Goal: Information Seeking & Learning: Learn about a topic

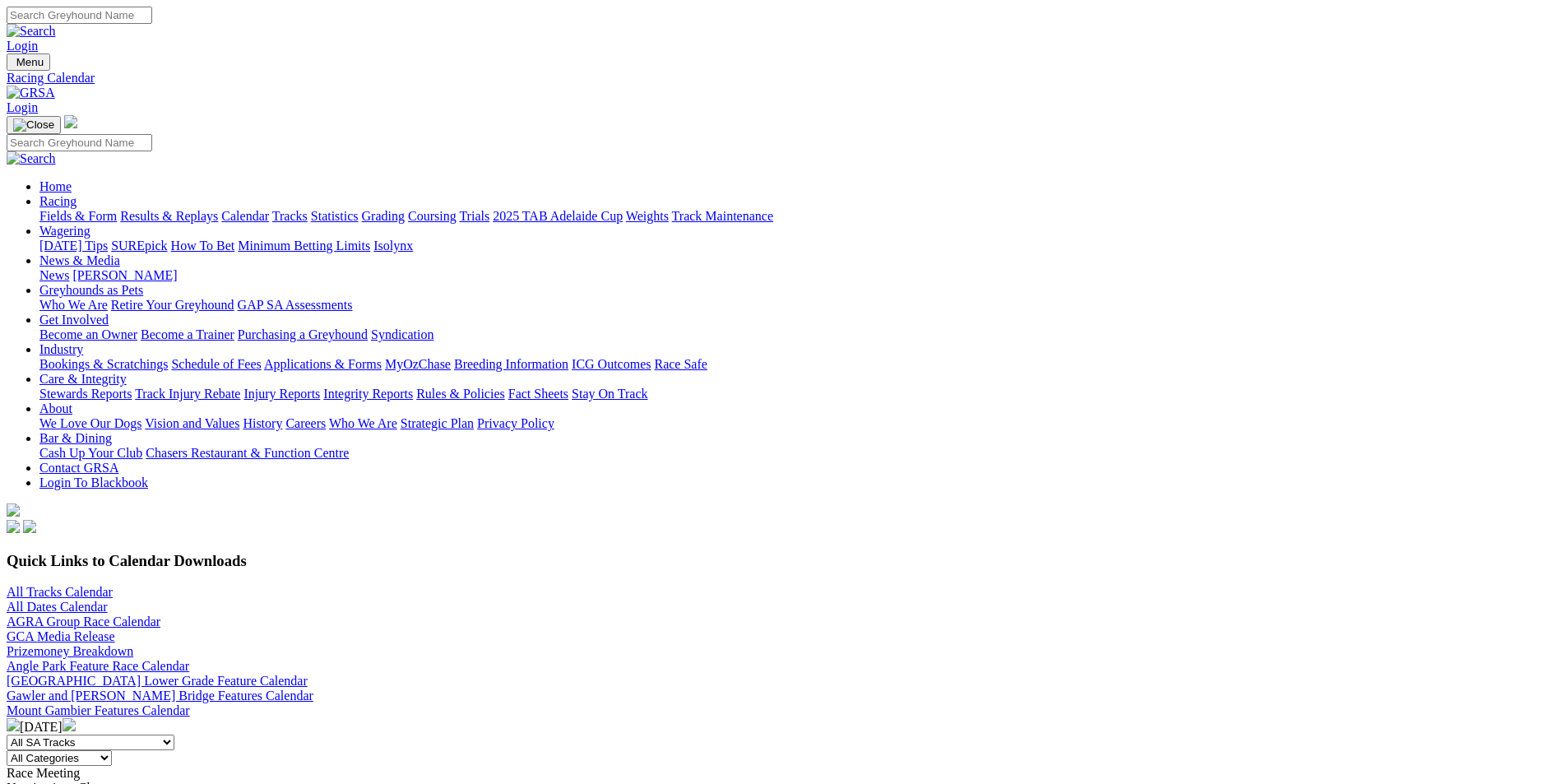
click at [117, 208] on link "Fields & Form" at bounding box center [78, 215] width 77 height 14
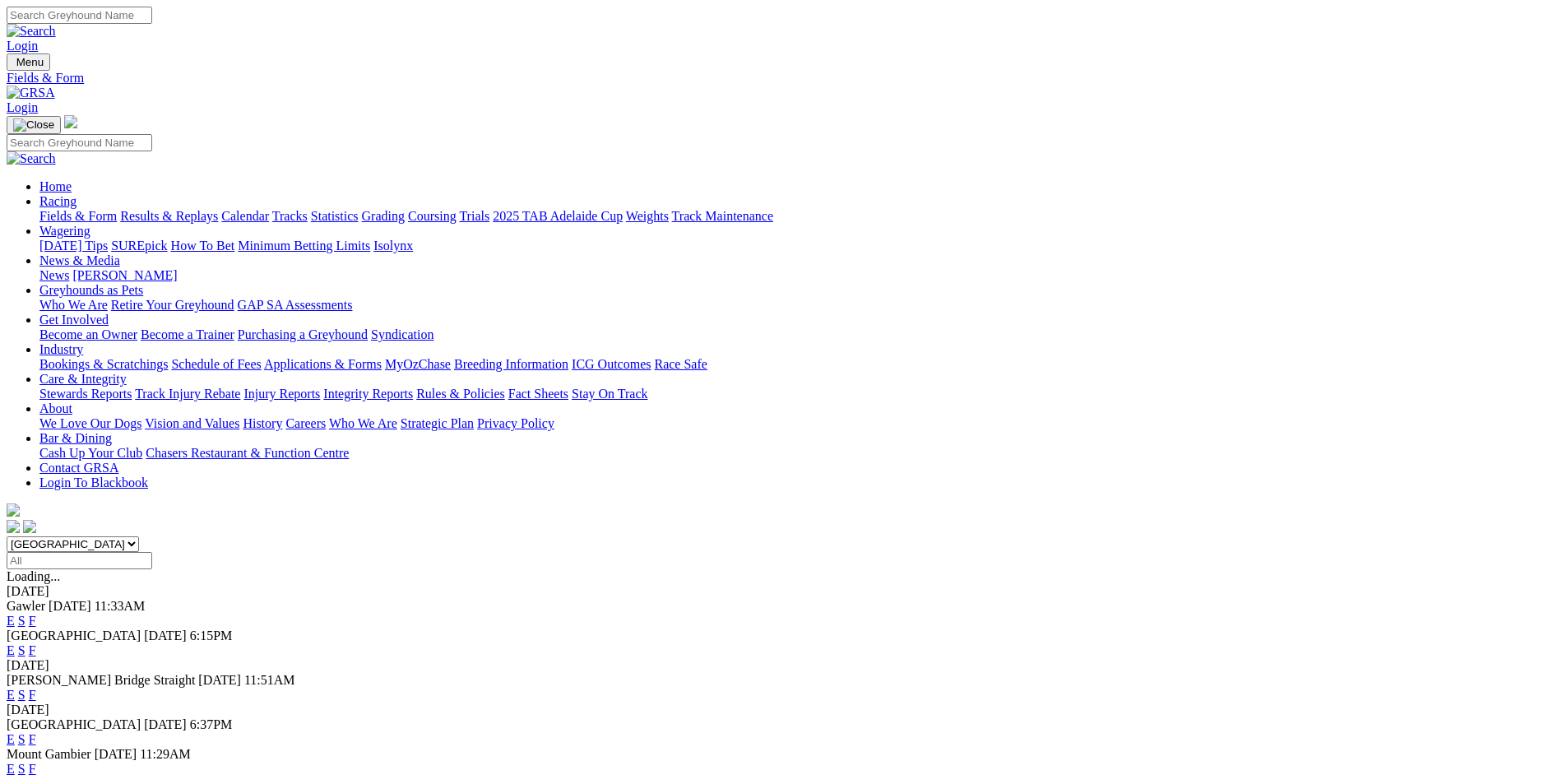
click at [36, 732] on link "F" at bounding box center [32, 739] width 7 height 14
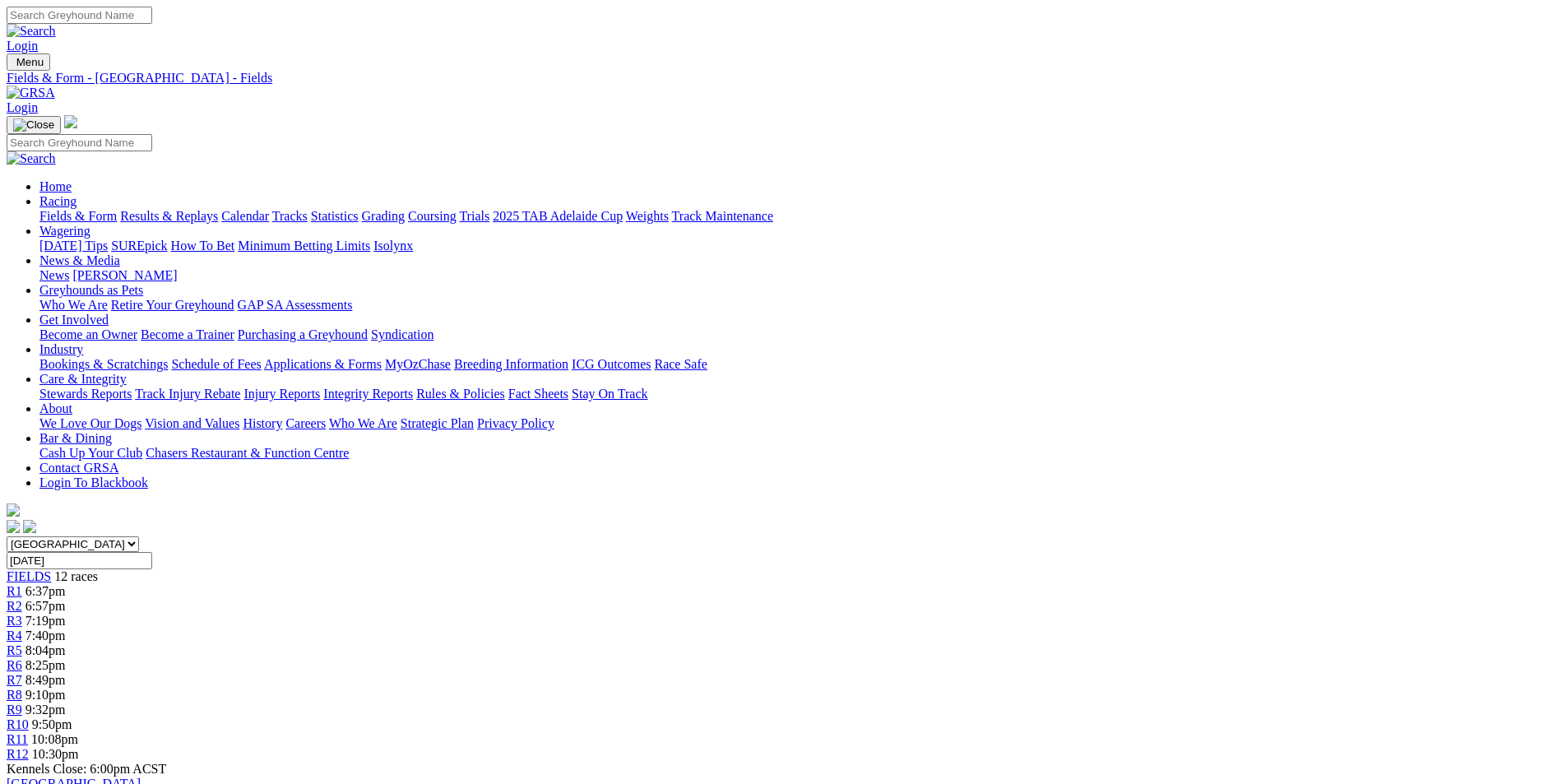
click at [77, 195] on link "Racing" at bounding box center [58, 201] width 37 height 14
click at [269, 208] on link "Calendar" at bounding box center [246, 215] width 48 height 14
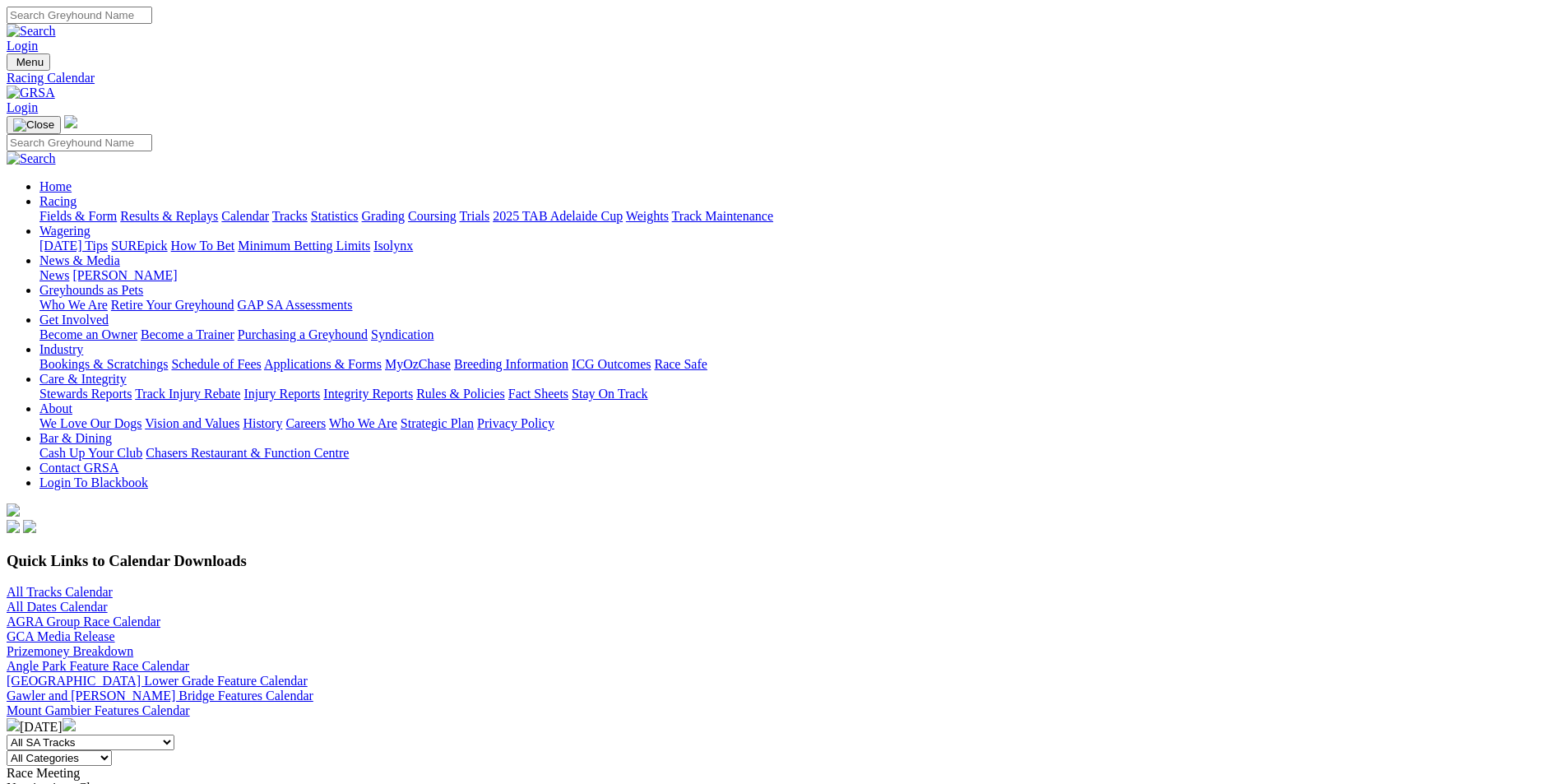
click at [120, 253] on link "News & Media" at bounding box center [80, 260] width 81 height 14
click at [177, 268] on link "[PERSON_NAME]" at bounding box center [125, 275] width 105 height 14
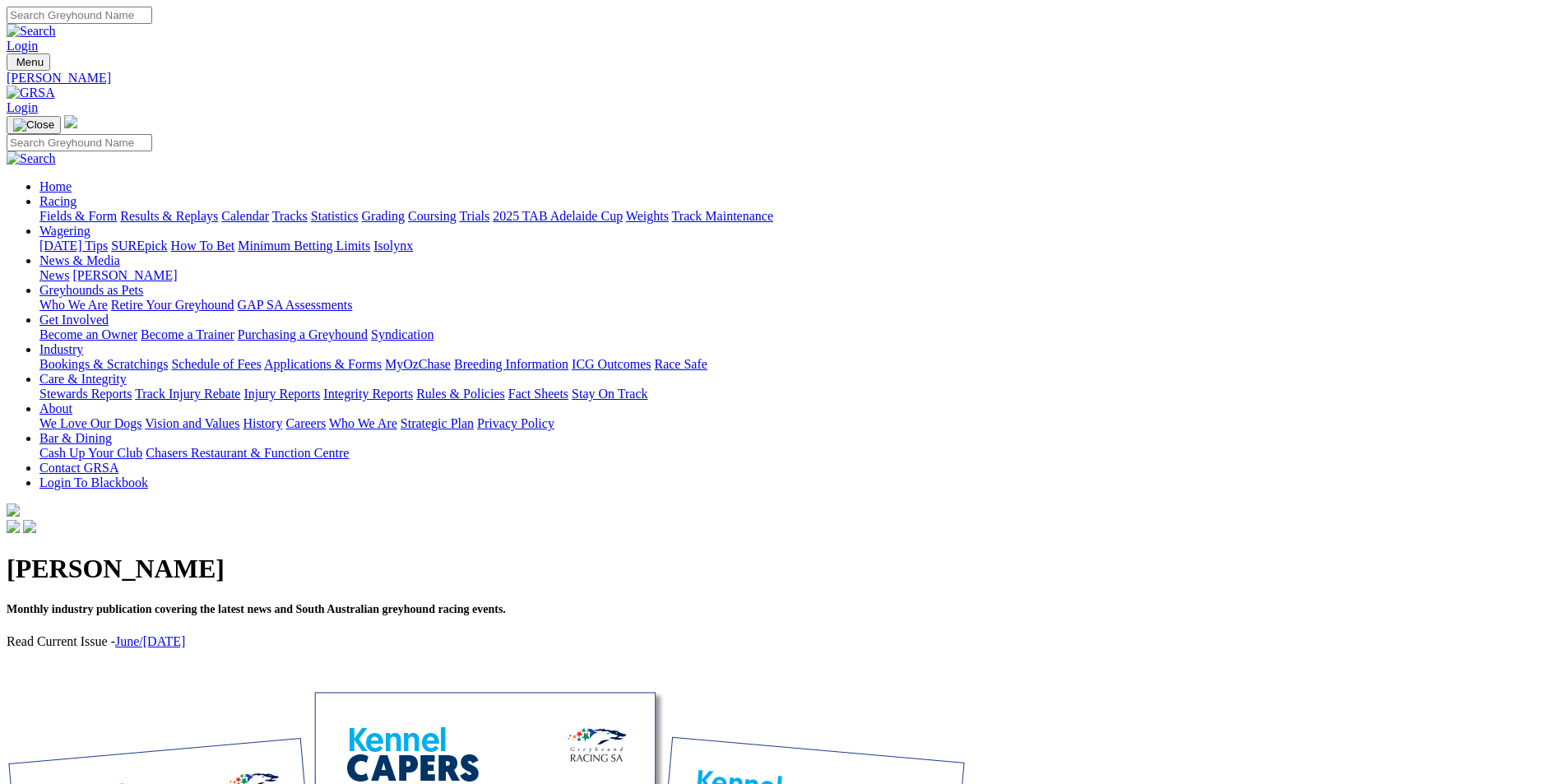
click at [185, 634] on link "June/[DATE]" at bounding box center [150, 641] width 70 height 14
